Goal: Check status: Verify the current state of an ongoing process or item

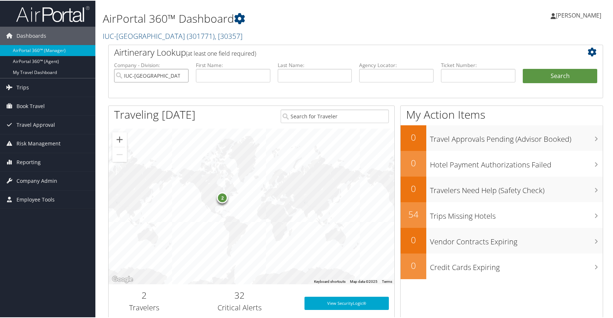
click at [181, 76] on input "IUC-[GEOGRAPHIC_DATA]" at bounding box center [151, 75] width 74 height 14
click at [412, 75] on input "text" at bounding box center [396, 75] width 74 height 14
paste input "DL6CS8"
type input "DL6CS8"
click at [566, 75] on button "Search" at bounding box center [559, 75] width 74 height 15
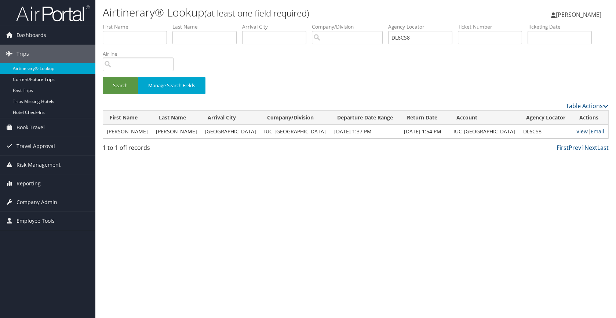
click at [581, 133] on link "View" at bounding box center [581, 131] width 11 height 7
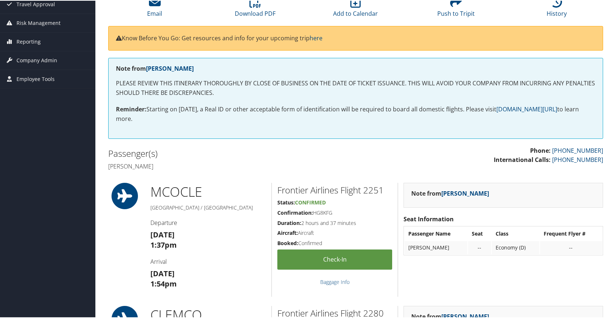
scroll to position [73, 0]
